Goal: Check status: Check status

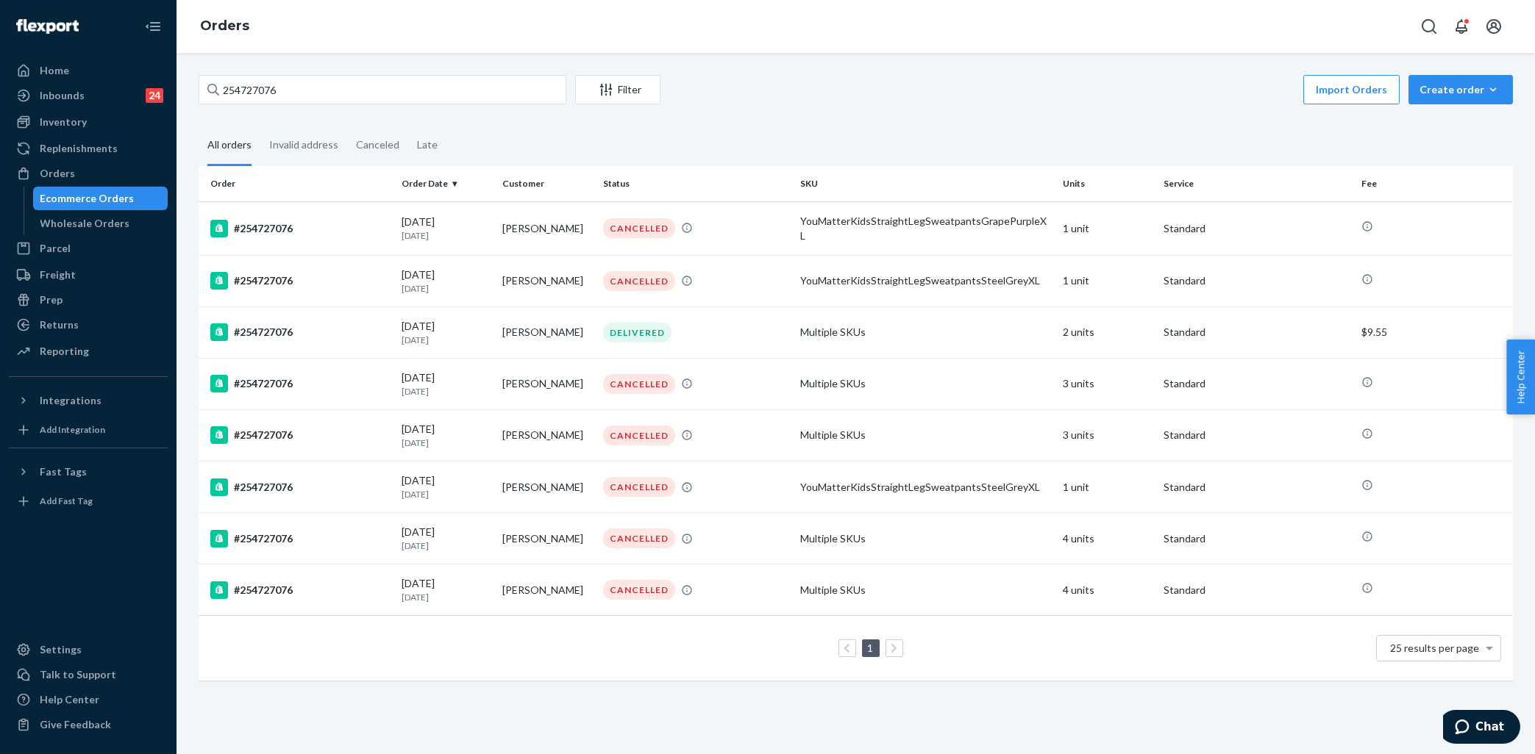
click at [87, 177] on div "Orders" at bounding box center [88, 173] width 156 height 21
click at [310, 91] on input "254727076" at bounding box center [383, 89] width 368 height 29
paste input "170749"
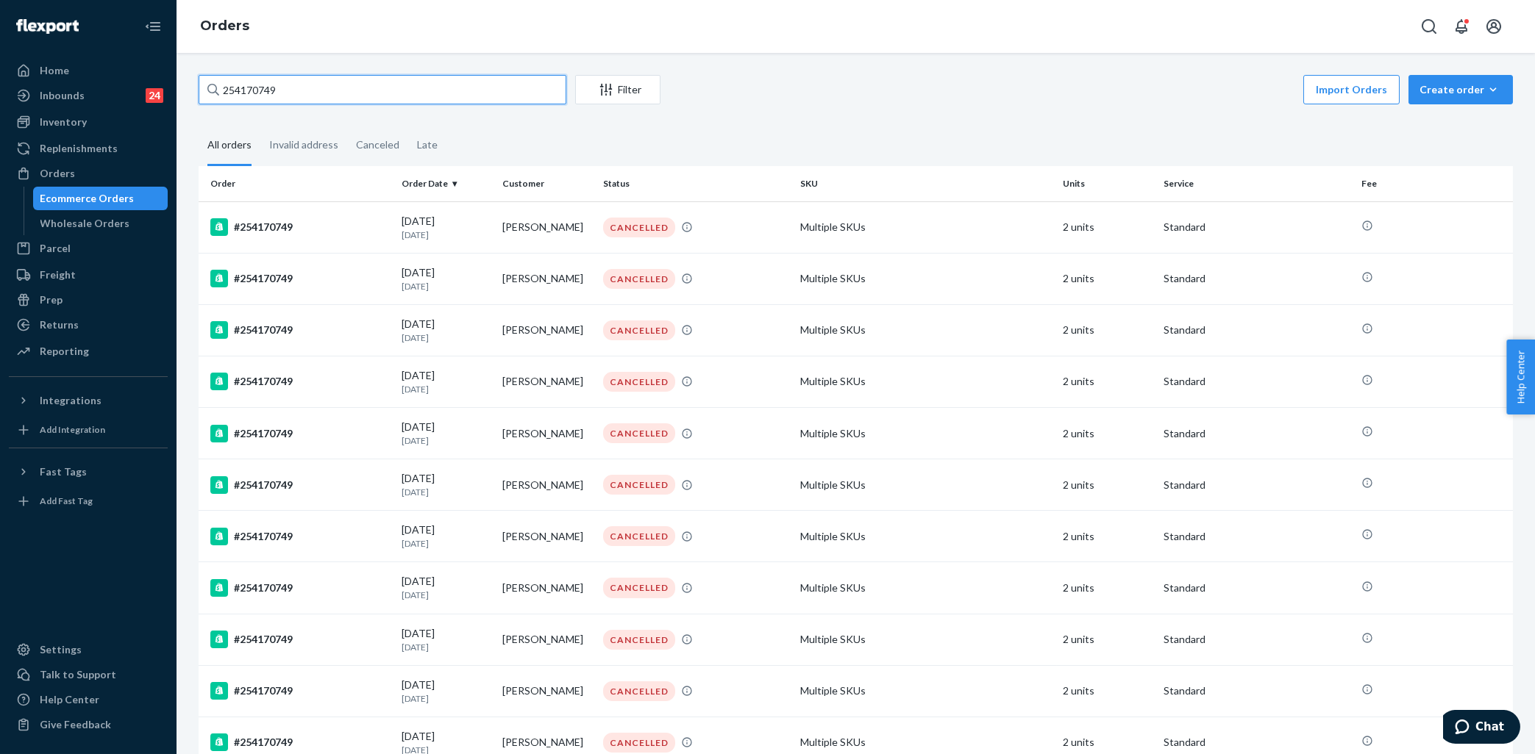
click at [308, 90] on input "254170749" at bounding box center [383, 89] width 368 height 29
paste input "5226845"
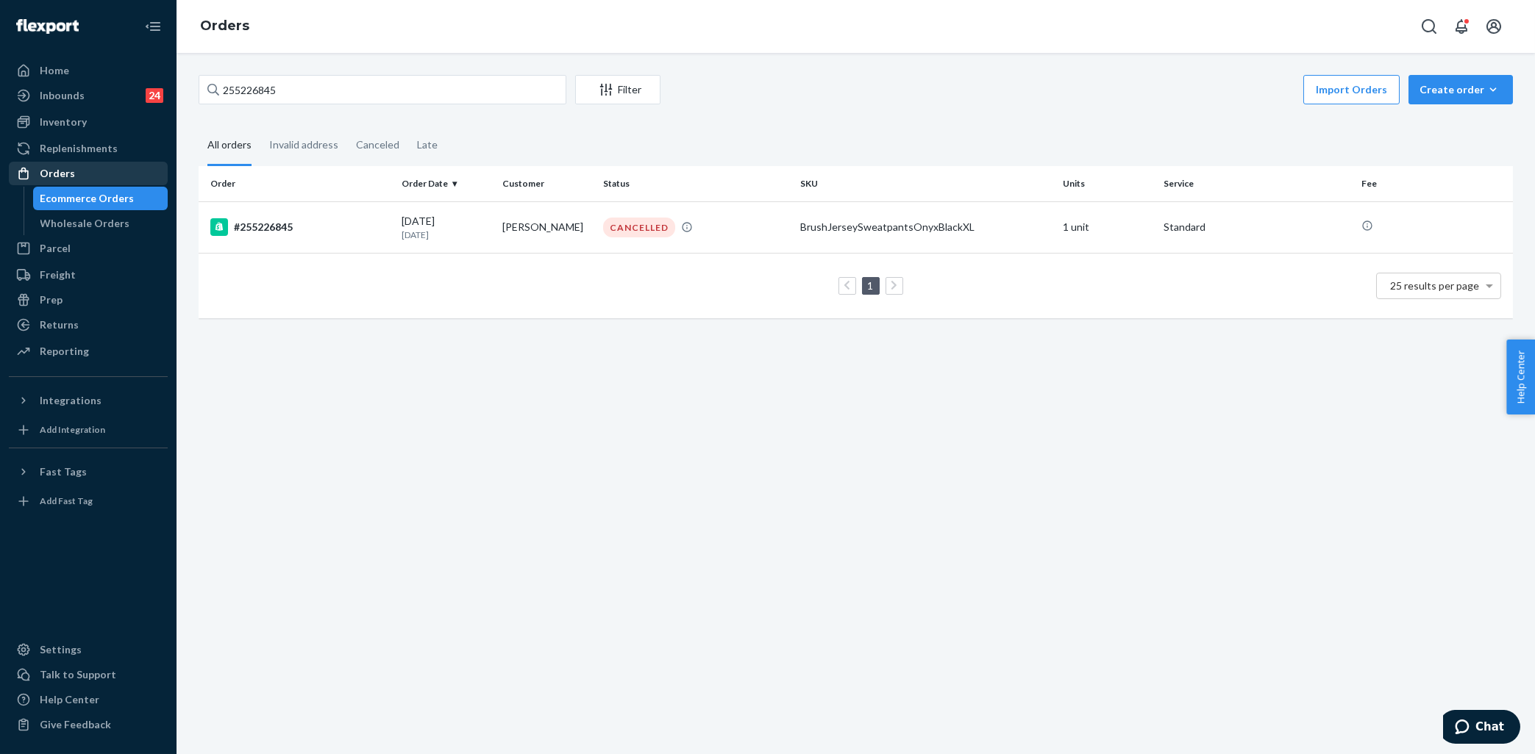
click at [65, 176] on div "Orders" at bounding box center [57, 173] width 35 height 15
click at [281, 85] on input "255226845" at bounding box center [383, 89] width 368 height 29
paste input "4287610"
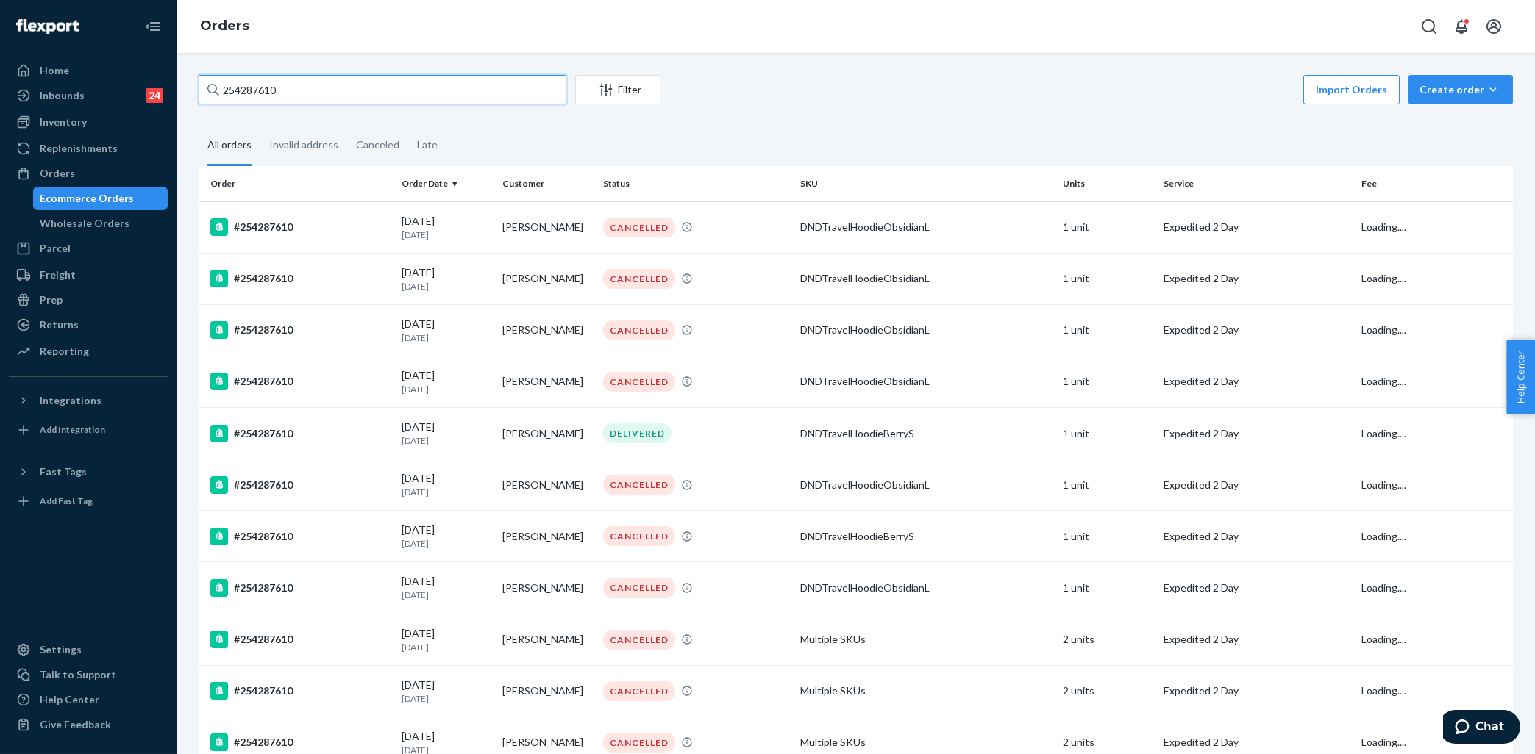
type input "254287610"
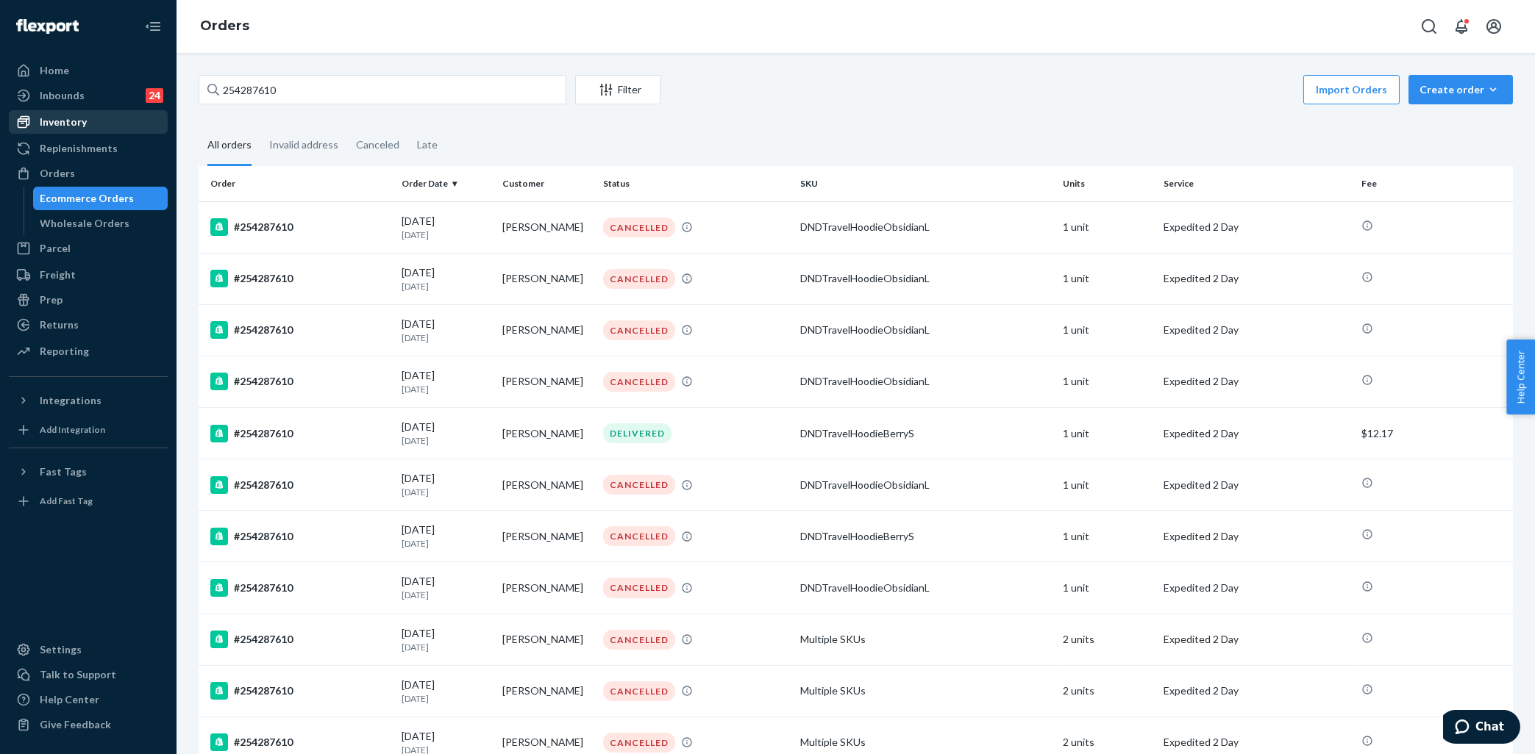
click at [90, 129] on div "Inventory" at bounding box center [88, 122] width 156 height 21
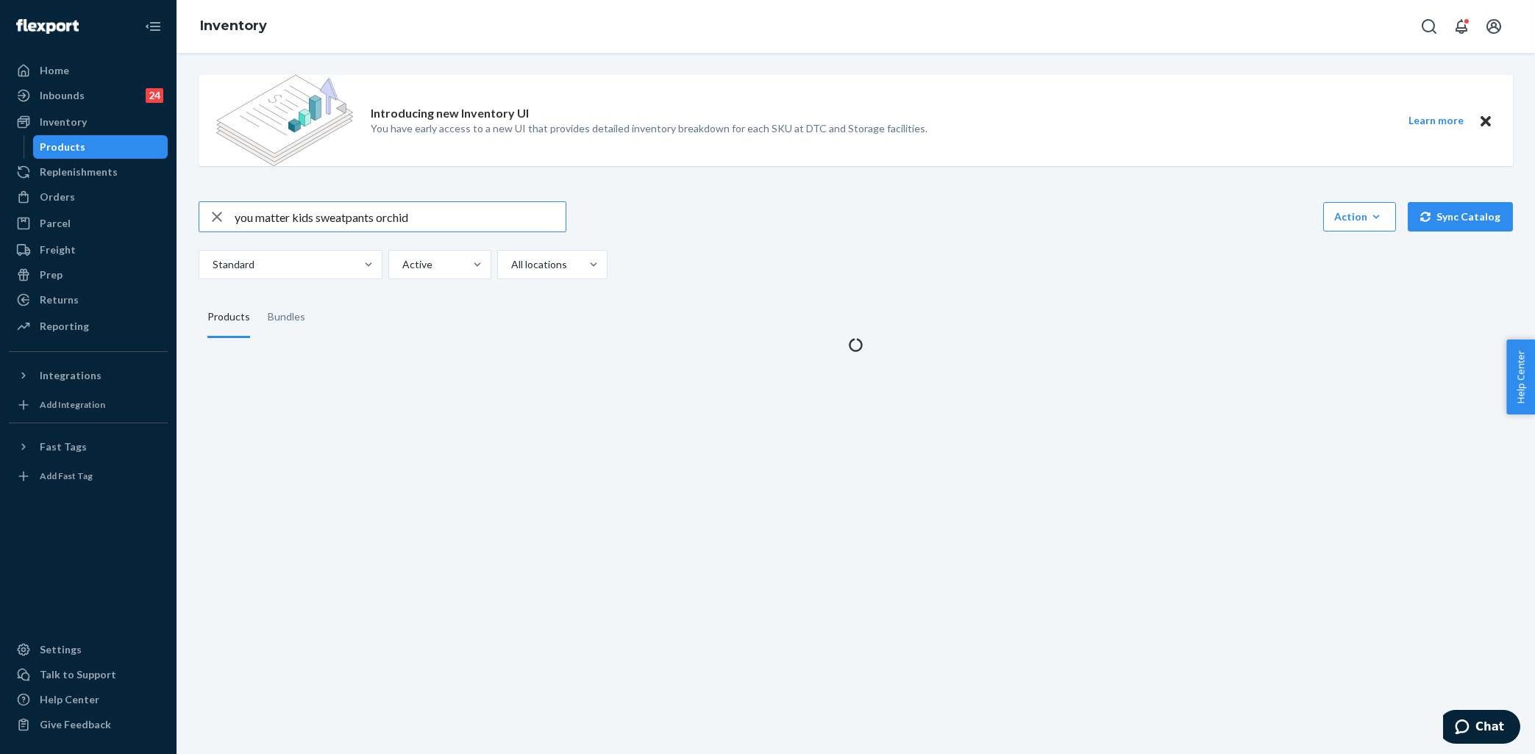
click at [354, 219] on input "you matter kids sweatpants orchid" at bounding box center [400, 216] width 331 height 29
click at [354, 218] on input "you matter kids sweatpants orchid" at bounding box center [400, 216] width 331 height 29
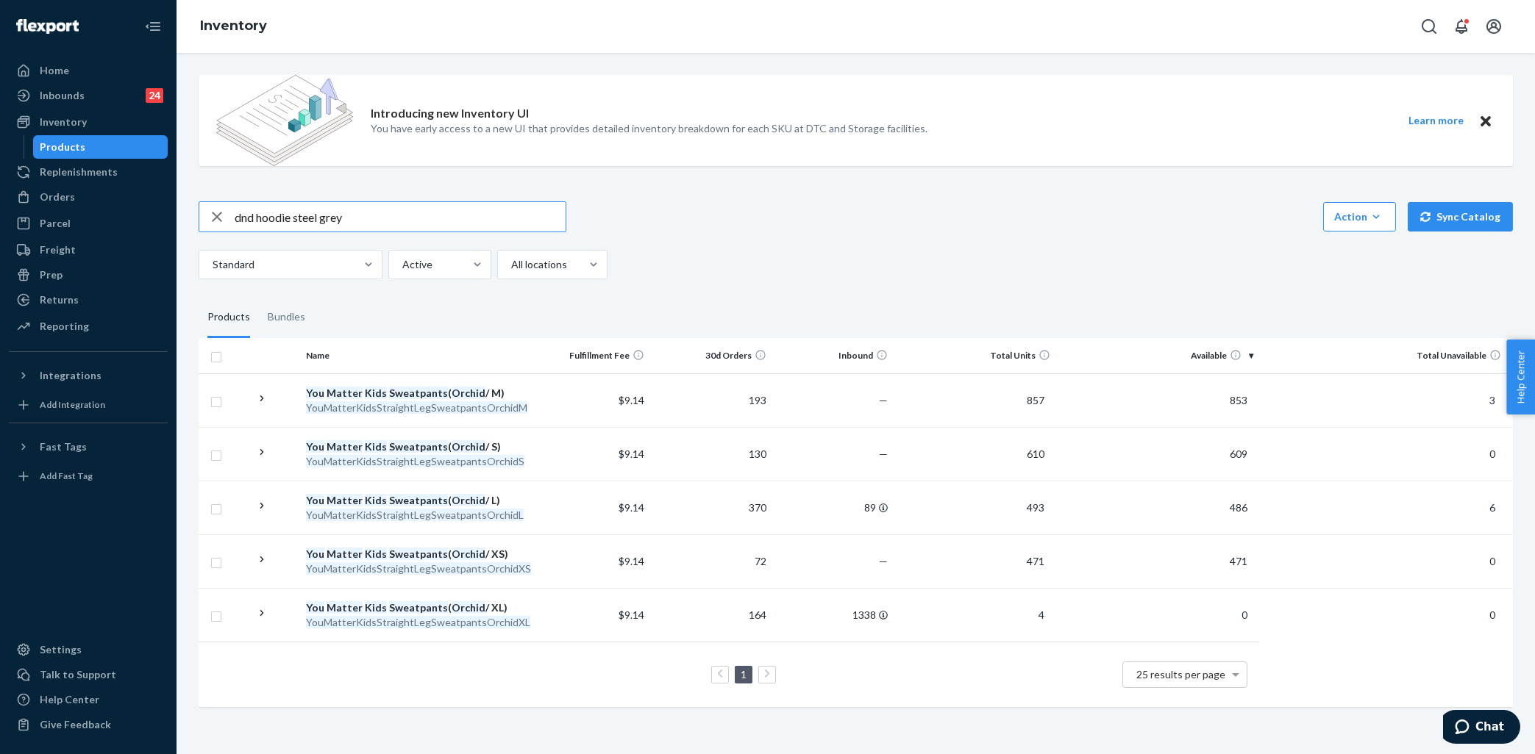
type input "dnd hoodie steel grey"
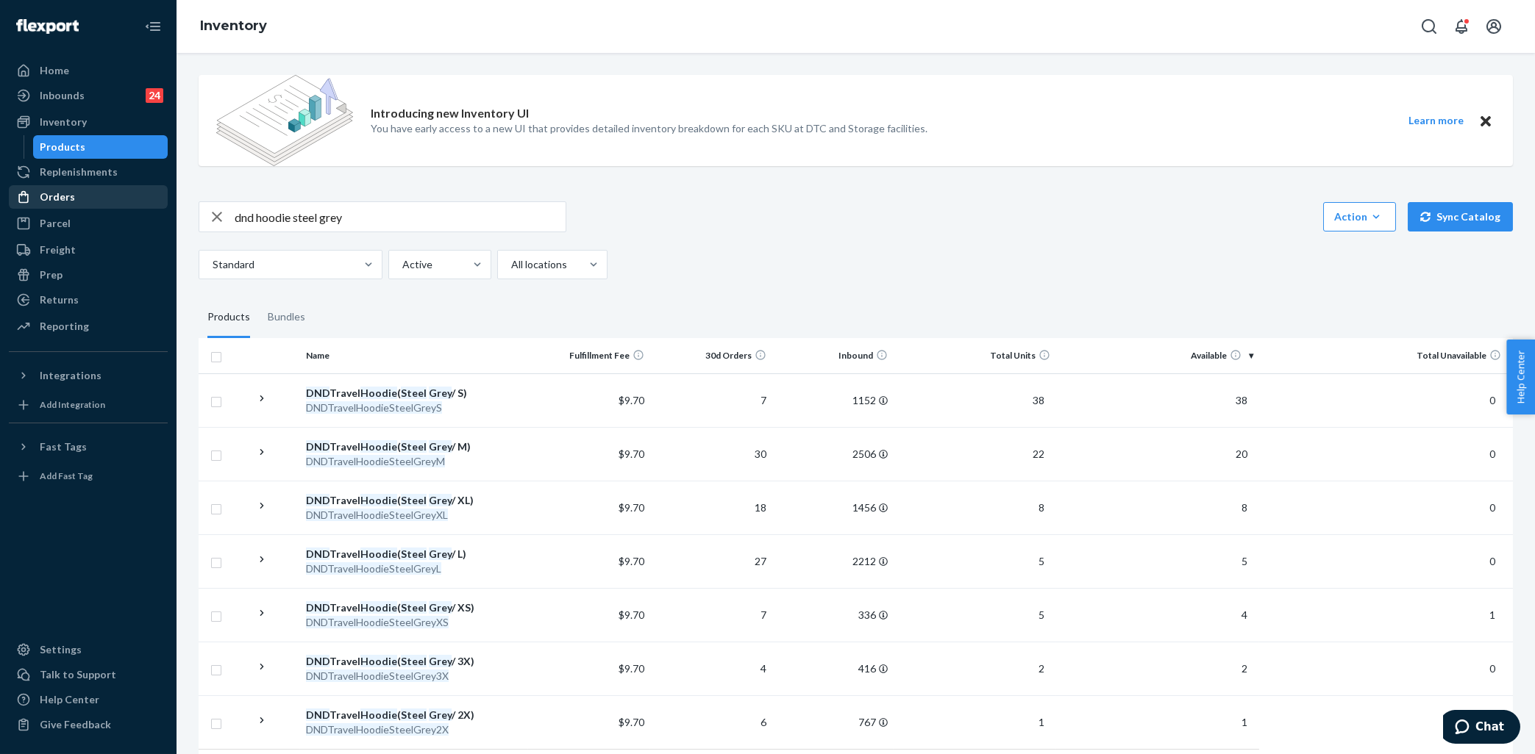
click at [85, 187] on div "Orders" at bounding box center [88, 197] width 156 height 21
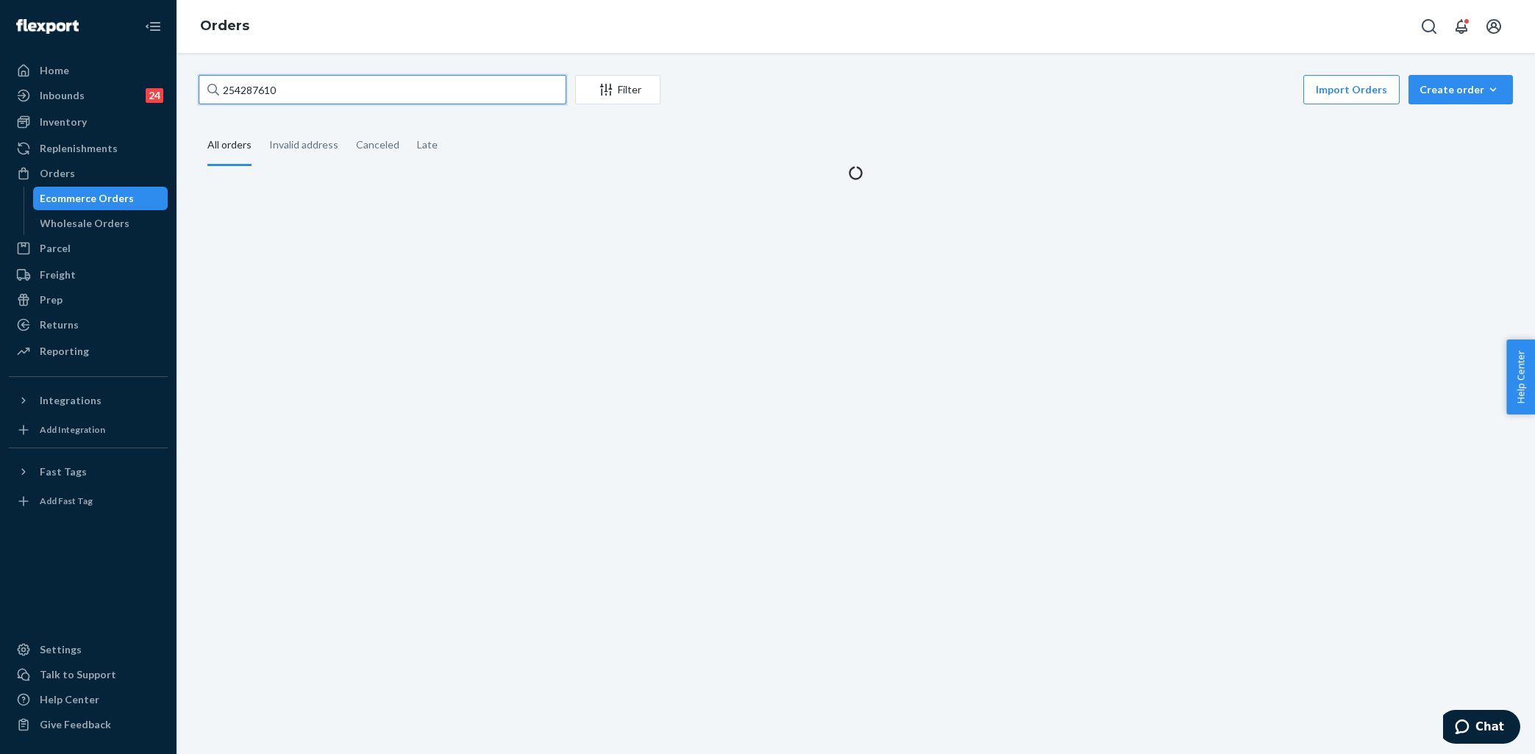
click at [356, 98] on input "254287610" at bounding box center [383, 89] width 368 height 29
click at [357, 96] on input "254287610" at bounding box center [383, 89] width 368 height 29
click at [354, 96] on input "254287610" at bounding box center [383, 89] width 368 height 29
paste input "167143"
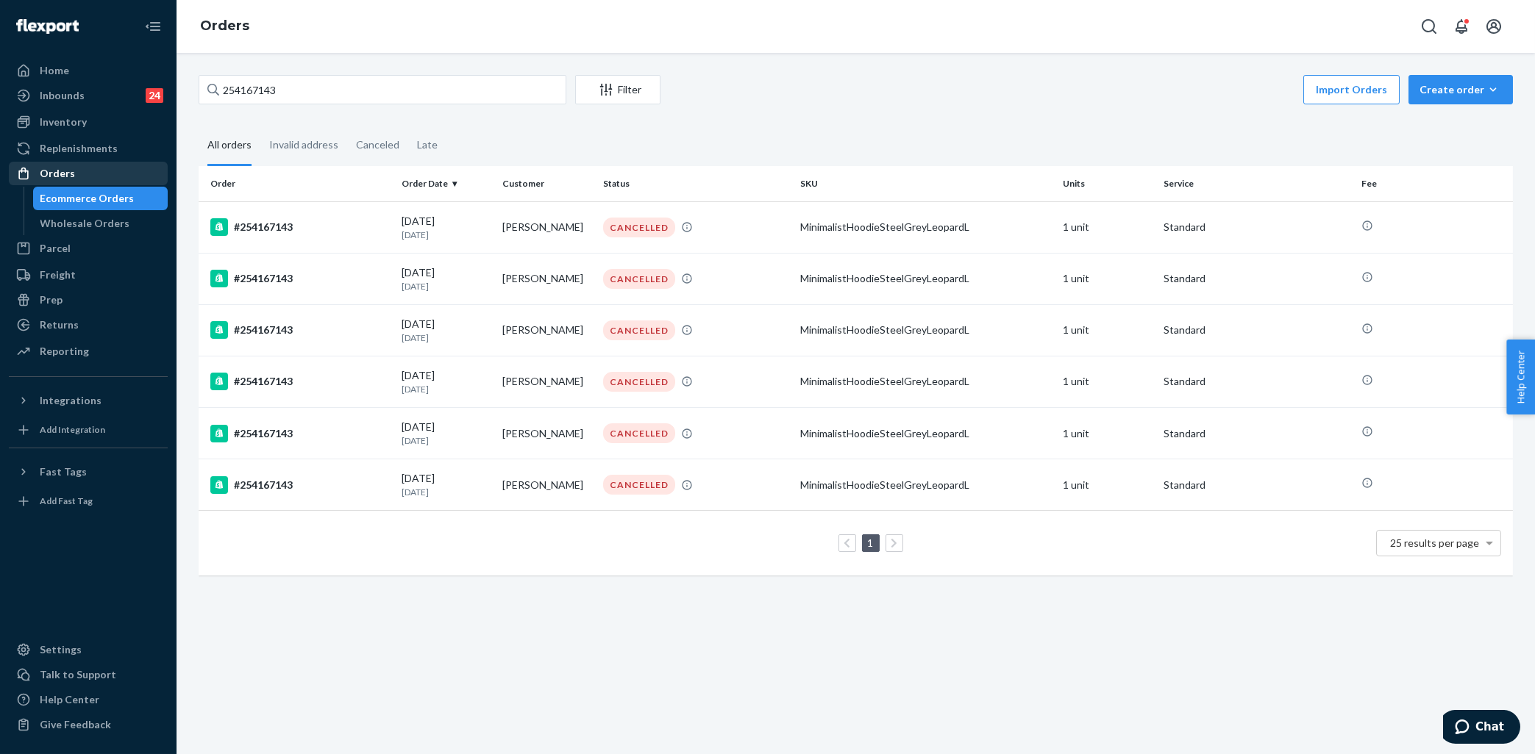
click at [103, 173] on div "Orders" at bounding box center [88, 173] width 156 height 21
click at [317, 93] on input "254167143" at bounding box center [383, 89] width 368 height 29
paste input "5285222"
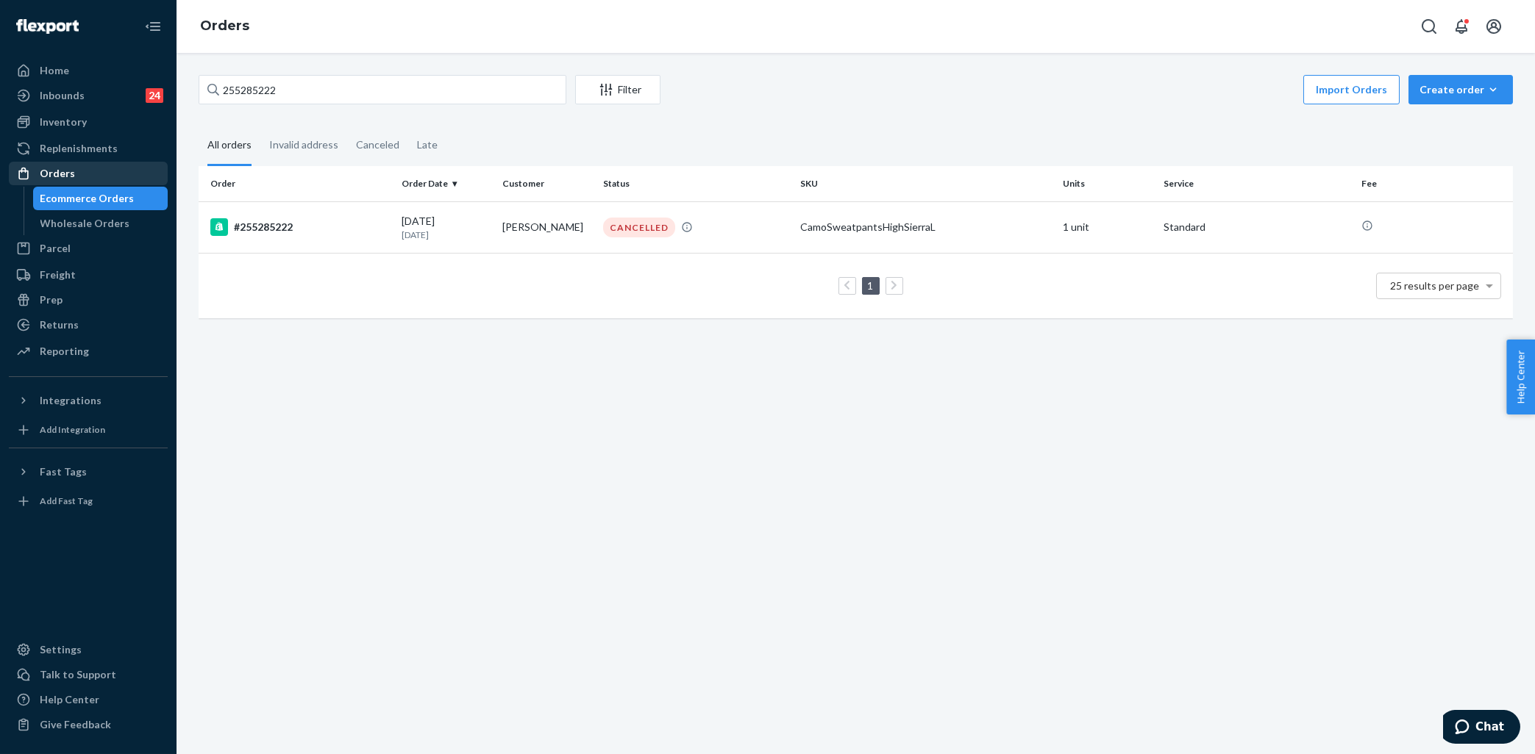
click at [77, 170] on div "Orders" at bounding box center [88, 173] width 156 height 21
click at [304, 87] on input "255285222" at bounding box center [383, 89] width 368 height 29
paste input "4100613"
type input "254100613"
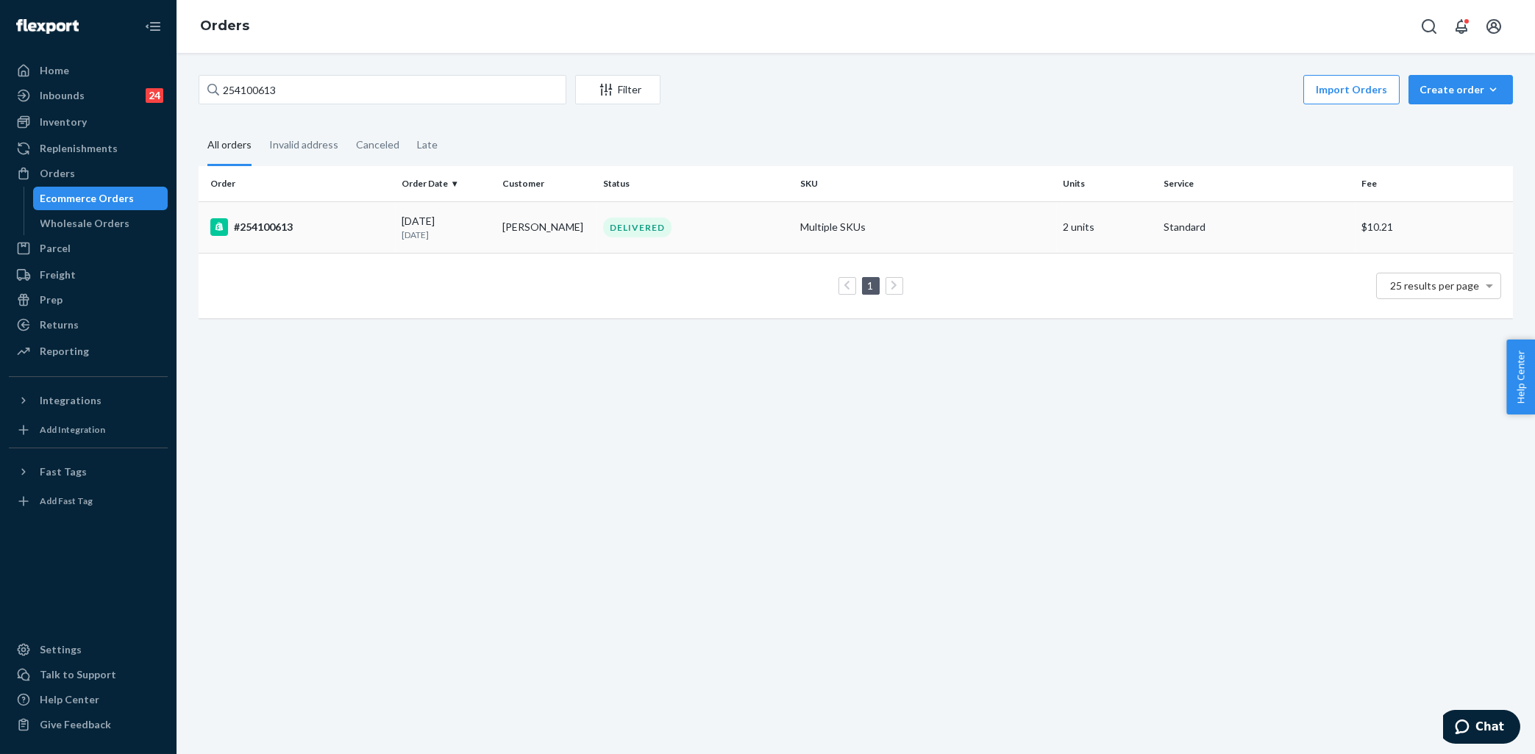
click at [896, 227] on td "Multiple SKUs" at bounding box center [925, 226] width 263 height 51
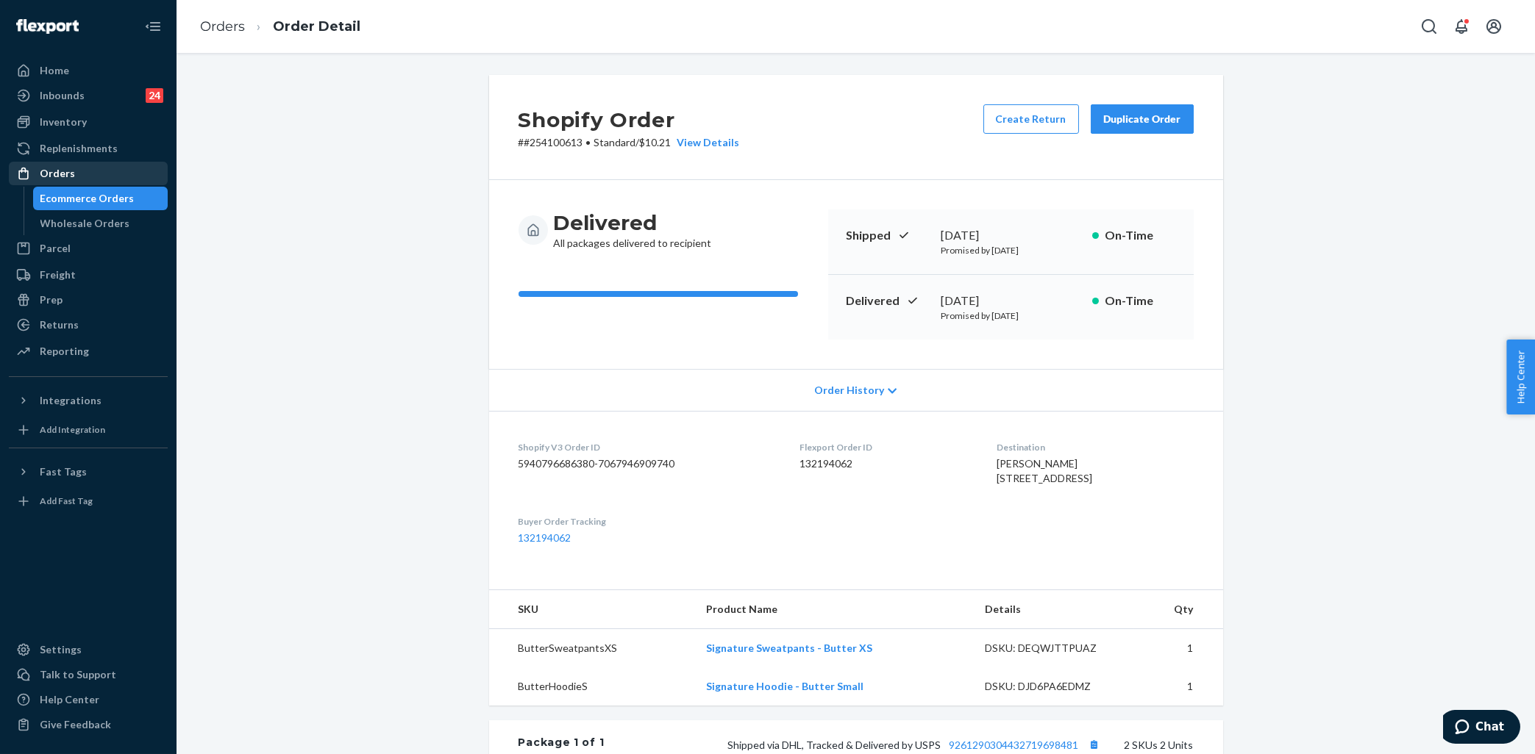
click at [124, 171] on div "Orders" at bounding box center [88, 173] width 156 height 21
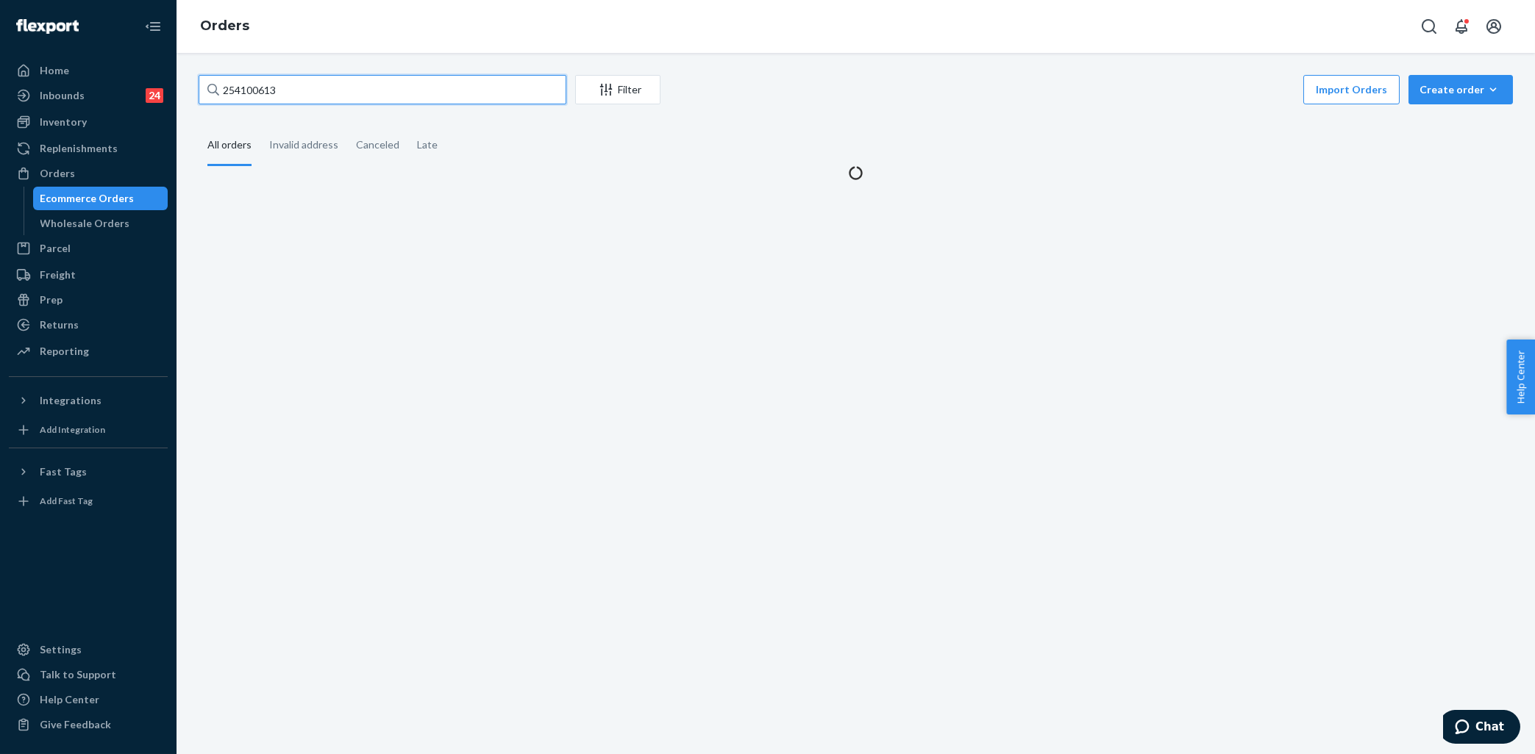
click at [401, 78] on input "254100613" at bounding box center [383, 89] width 368 height 29
click at [396, 82] on input "254100613" at bounding box center [383, 89] width 368 height 29
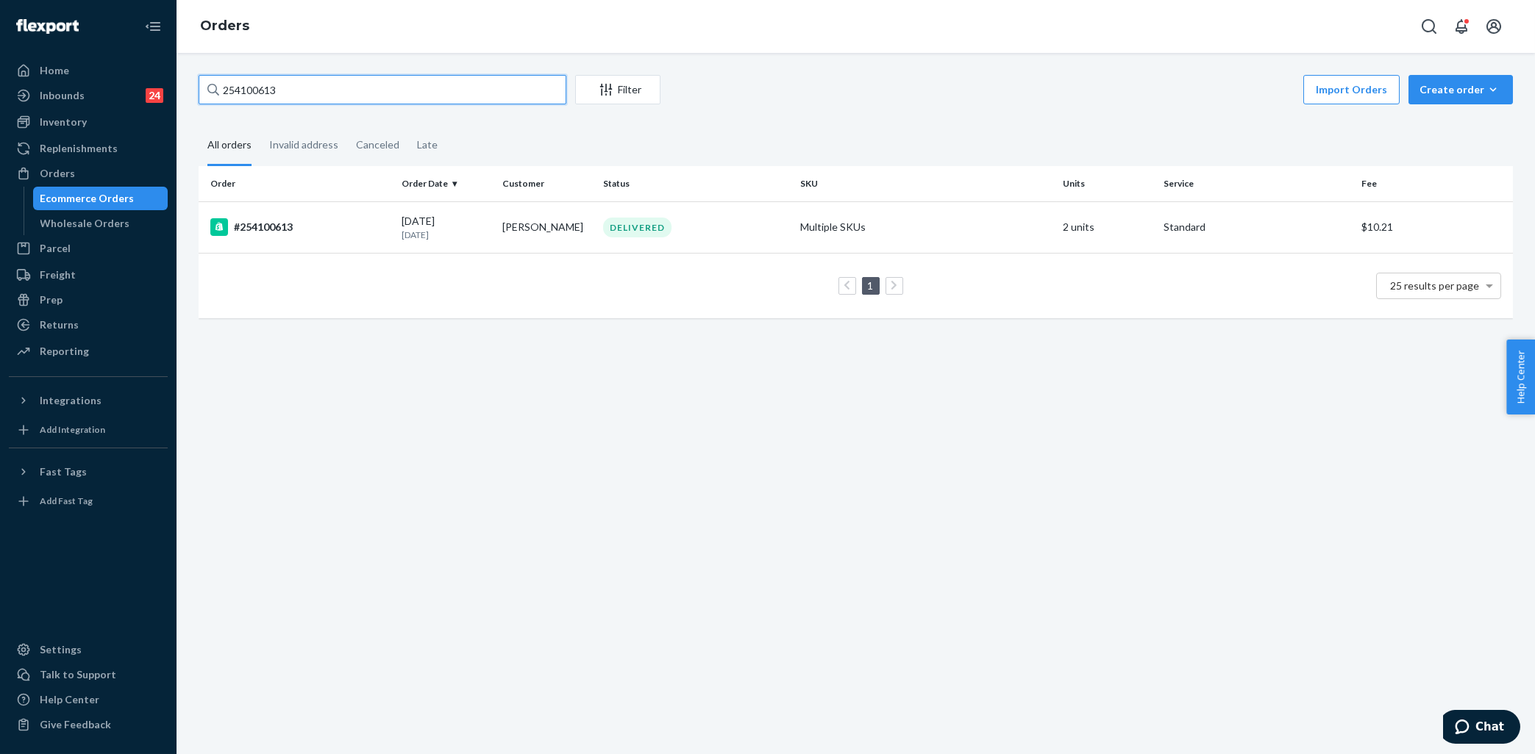
paste input "54897"
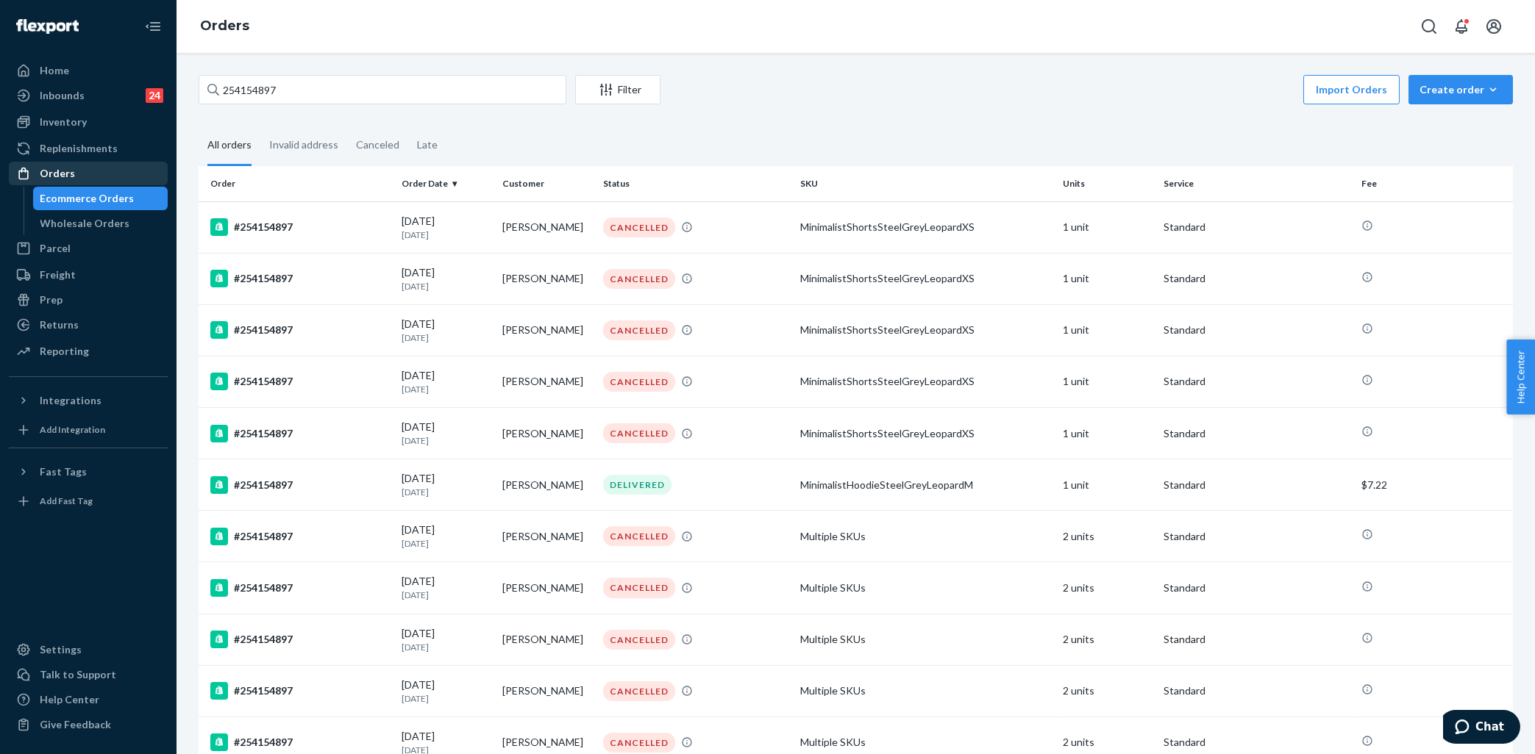
click at [72, 175] on div "Orders" at bounding box center [88, 173] width 156 height 21
click at [305, 101] on input "254154897" at bounding box center [383, 89] width 368 height 29
paste input "5341004"
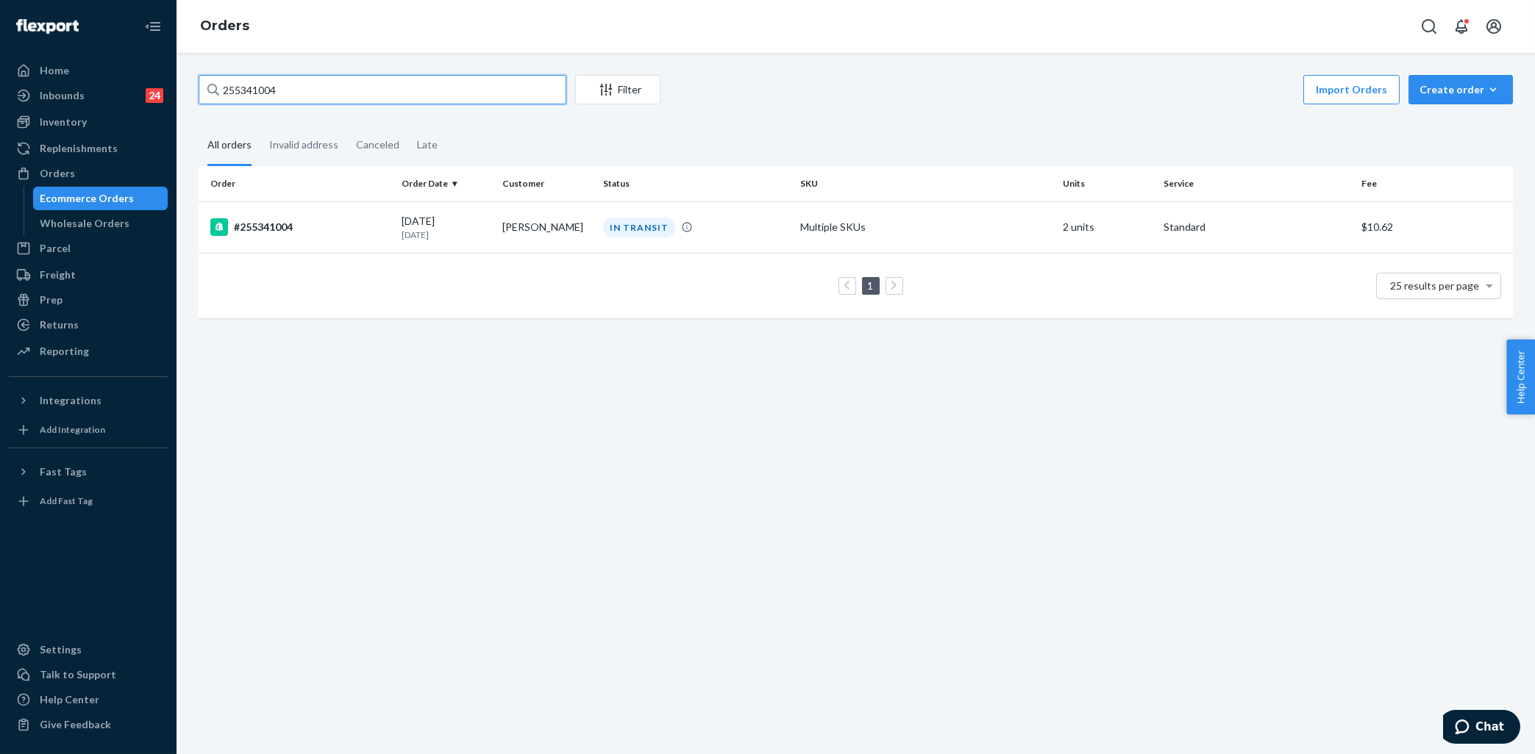
type input "255341004"
click at [657, 414] on div "255341004 Filter Import Orders Create order Ecommerce order Removal order All o…" at bounding box center [855, 404] width 1358 height 702
click at [460, 370] on div "255341004 Filter Import Orders Create order Ecommerce order Removal order All o…" at bounding box center [855, 404] width 1358 height 702
click at [724, 232] on div "IN TRANSIT" at bounding box center [695, 228] width 191 height 20
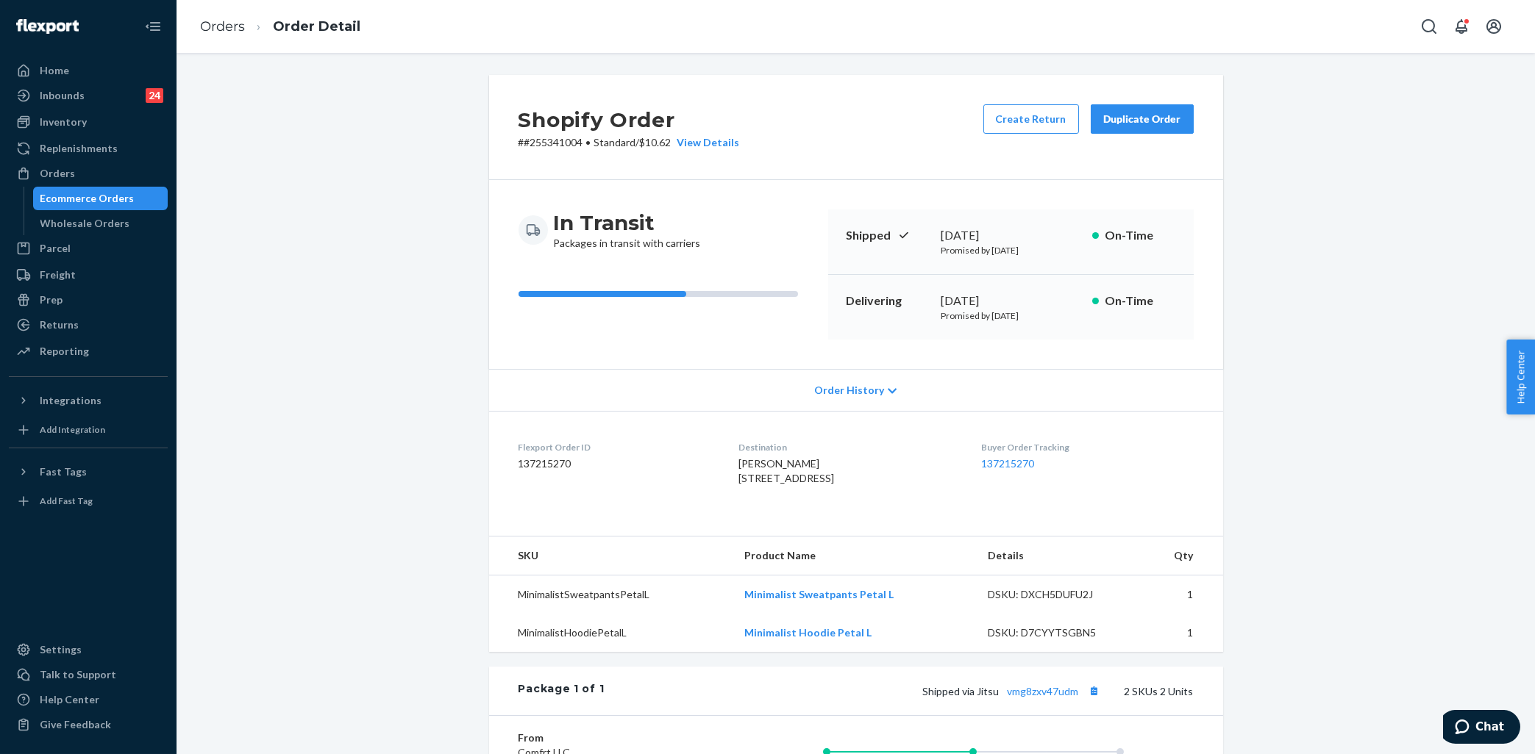
click at [1329, 290] on div "Shopify Order # #255341004 • Standard / $10.62 View Details Create Return Dupli…" at bounding box center [856, 548] width 1336 height 947
